Goal: Communication & Community: Connect with others

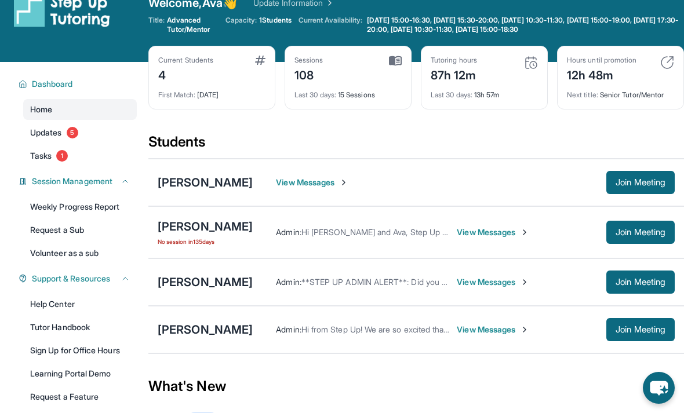
scroll to position [34, 0]
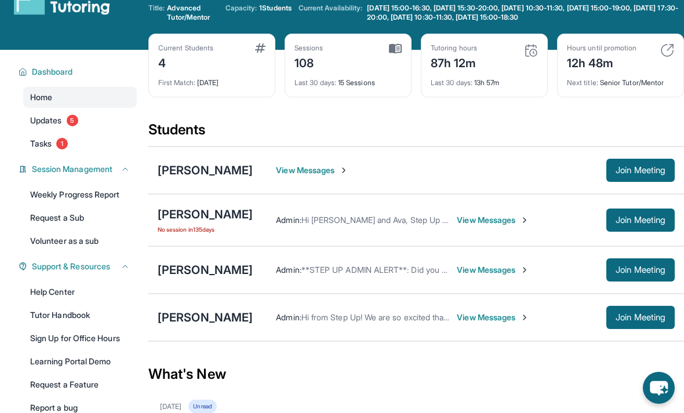
click at [280, 160] on div "View Messages Join Meeting" at bounding box center [464, 170] width 422 height 23
click at [289, 171] on span "View Messages" at bounding box center [312, 171] width 72 height 12
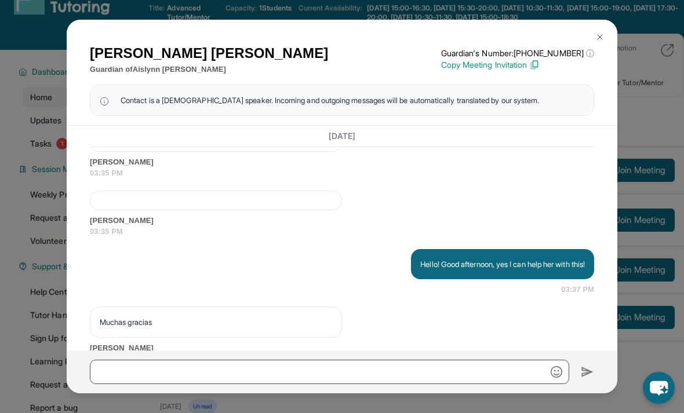
scroll to position [2782, 0]
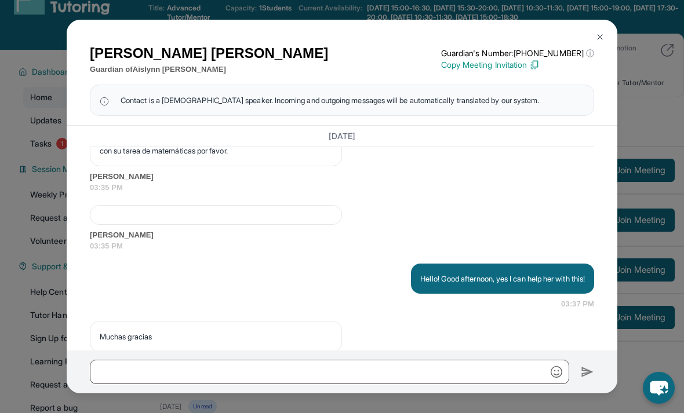
click at [16, 154] on div "[PERSON_NAME] Guardian of [PERSON_NAME] Guardian's Number: [PHONE_NUMBER] ⓘ Thi…" at bounding box center [342, 206] width 684 height 413
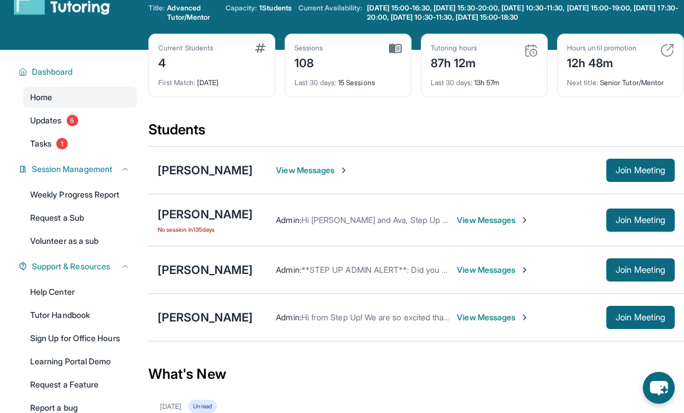
click at [487, 273] on span "View Messages" at bounding box center [493, 270] width 72 height 12
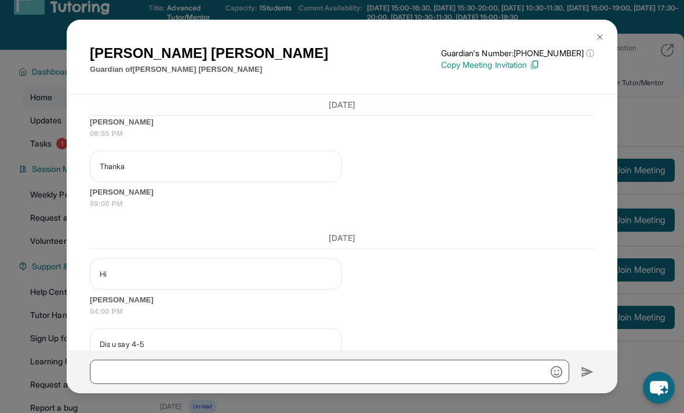
scroll to position [4, 0]
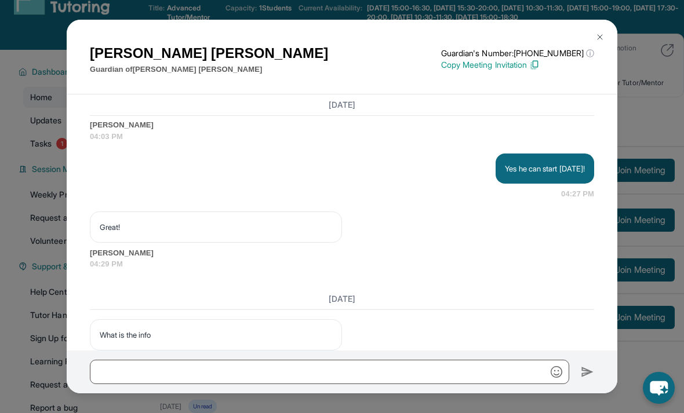
click at [612, 20] on div "[PERSON_NAME] Guardian of [PERSON_NAME] Guardian's Number: [PHONE_NUMBER] ⓘ Thi…" at bounding box center [342, 57] width 550 height 75
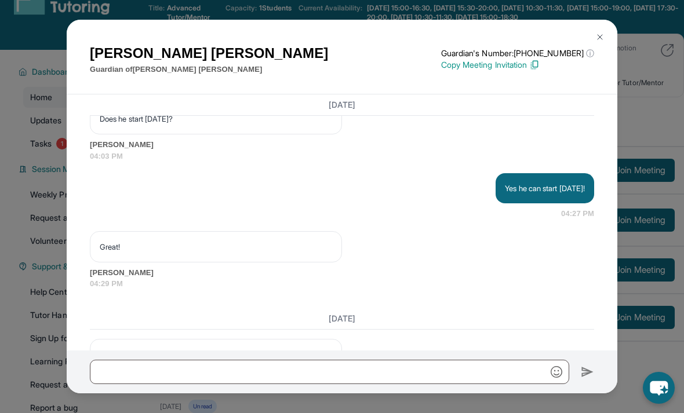
click at [612, 20] on div "[PERSON_NAME] Guardian of [PERSON_NAME] Guardian's Number: [PHONE_NUMBER] ⓘ Thi…" at bounding box center [342, 57] width 550 height 75
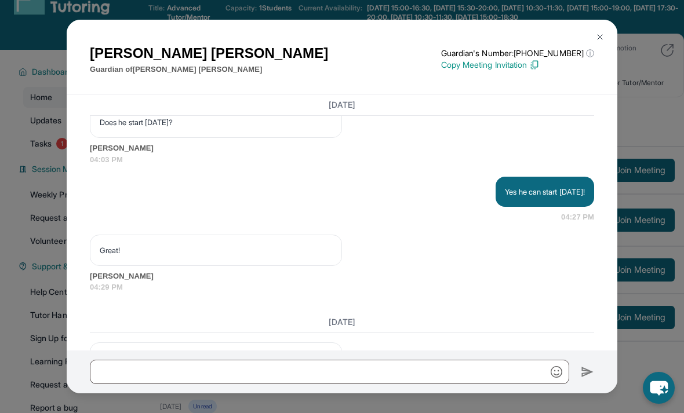
scroll to position [17966, 0]
click at [601, 25] on button at bounding box center [599, 36] width 23 height 23
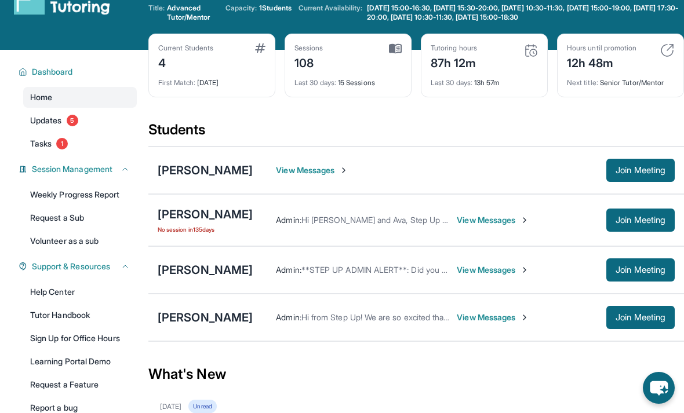
click at [177, 11] on span "Advanced Tutor/Mentor" at bounding box center [192, 12] width 51 height 19
click at [176, 17] on span "Advanced Tutor/Mentor" at bounding box center [192, 12] width 51 height 19
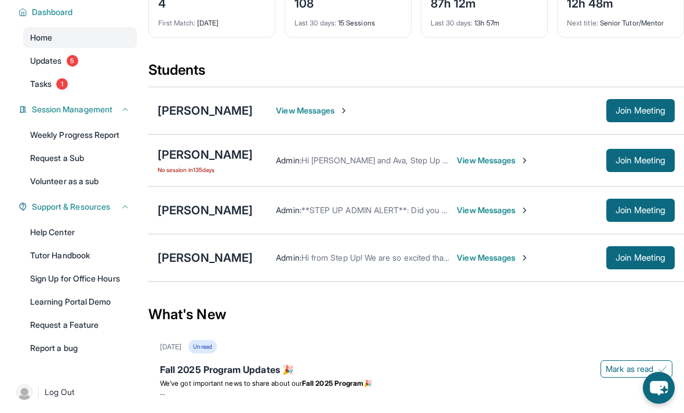
scroll to position [99, 0]
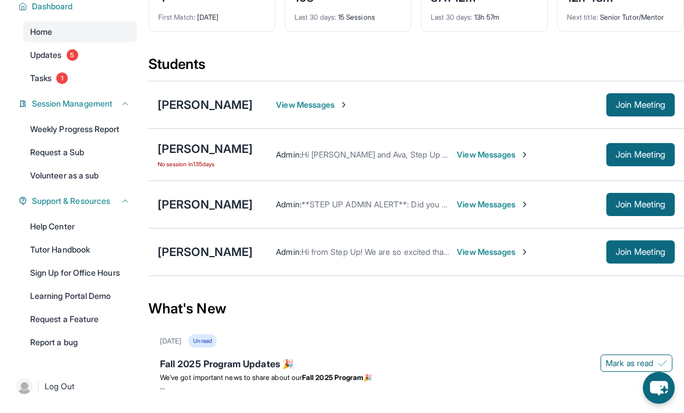
click at [627, 201] on span "Join Meeting" at bounding box center [640, 204] width 50 height 7
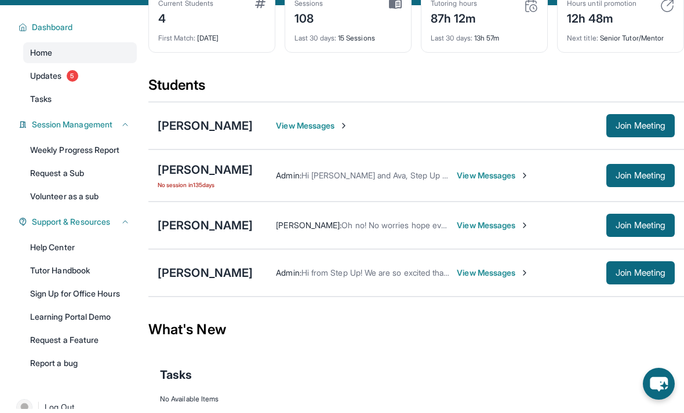
scroll to position [77, 0]
